Goal: Transaction & Acquisition: Purchase product/service

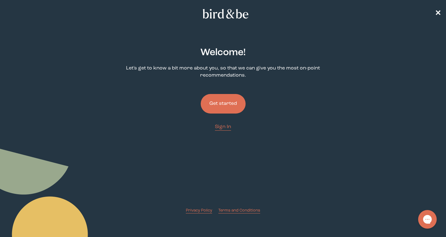
click at [221, 107] on button "Get started" at bounding box center [223, 104] width 45 height 20
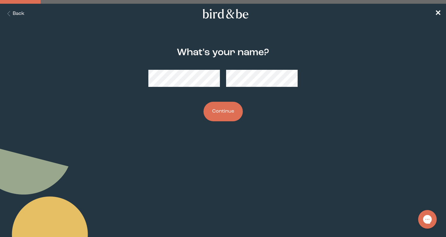
click at [229, 114] on button "Continue" at bounding box center [223, 112] width 39 height 20
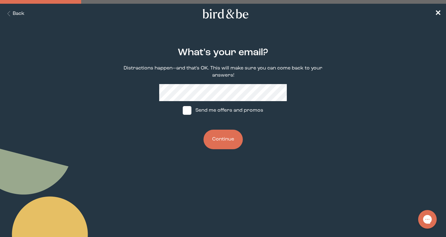
click at [223, 139] on button "Continue" at bounding box center [223, 140] width 39 height 20
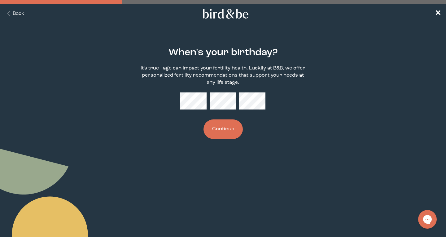
click at [237, 126] on button "Continue" at bounding box center [223, 129] width 39 height 20
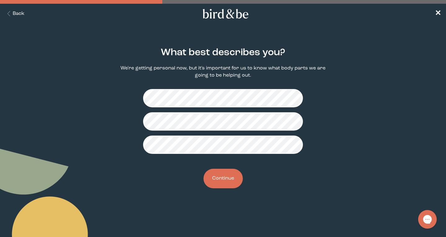
click at [227, 178] on button "Continue" at bounding box center [223, 179] width 39 height 20
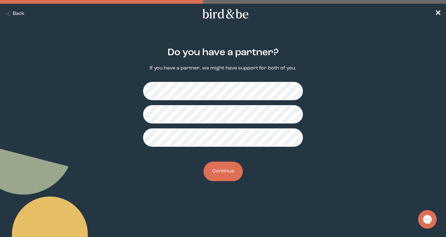
click at [236, 170] on button "Continue" at bounding box center [223, 171] width 39 height 20
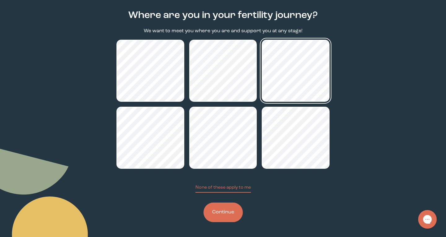
scroll to position [37, 0]
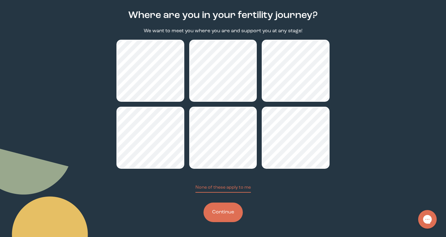
click at [231, 214] on button "Continue" at bounding box center [223, 212] width 39 height 20
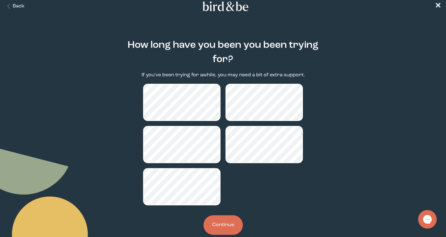
scroll to position [8, 0]
click at [219, 222] on button "Continue" at bounding box center [223, 225] width 39 height 20
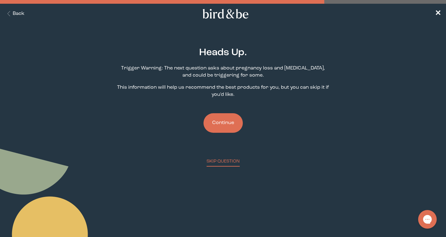
click at [227, 124] on button "Continue" at bounding box center [223, 123] width 39 height 20
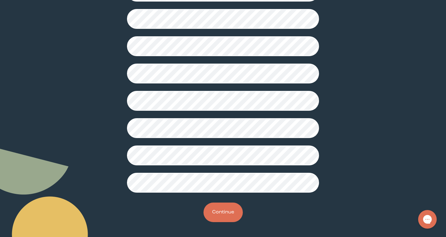
scroll to position [151, 0]
click at [224, 207] on button "Continue" at bounding box center [223, 212] width 39 height 20
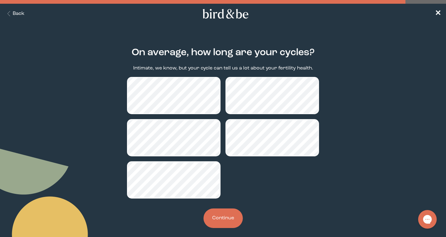
click at [226, 213] on button "Continue" at bounding box center [223, 218] width 39 height 20
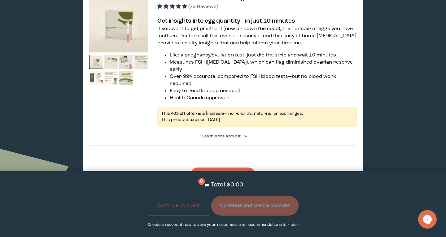
scroll to position [921, 0]
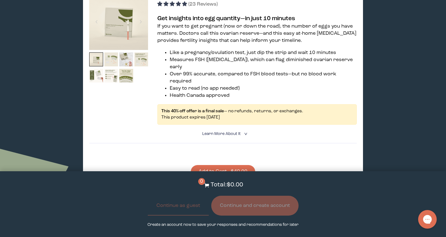
click at [247, 165] on button "Add to Cart - $40.00" at bounding box center [223, 171] width 64 height 13
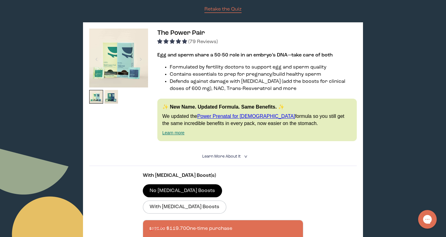
scroll to position [86, 0]
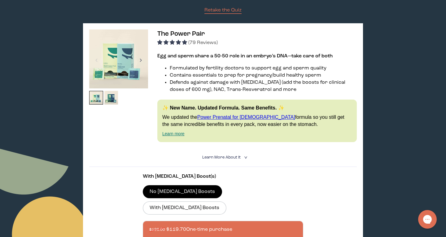
click at [143, 61] on div at bounding box center [141, 60] width 8 height 14
